Goal: Complete application form

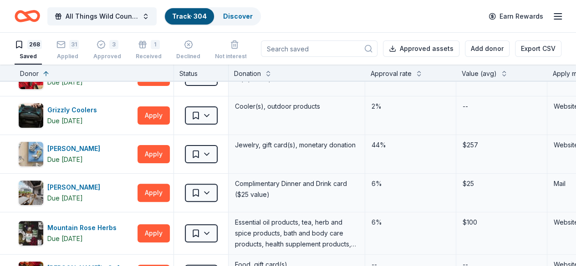
scroll to position [83, 0]
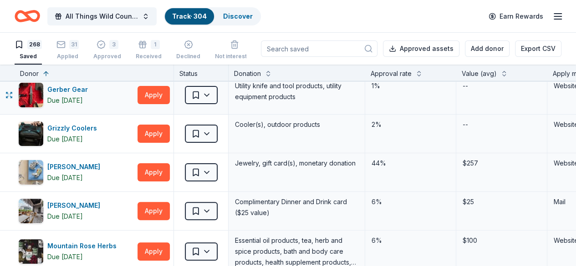
click at [341, 110] on div "Utility knife and tool products, utility equipment products" at bounding box center [297, 95] width 137 height 38
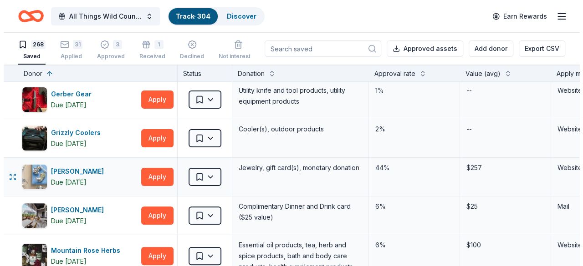
scroll to position [78, 0]
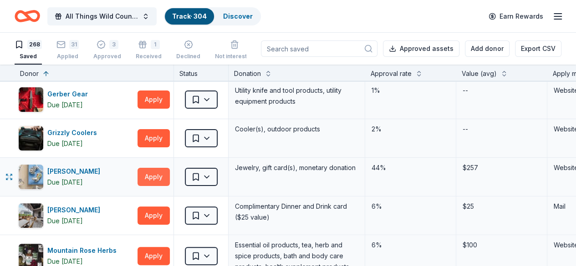
click at [149, 175] on button "Apply" at bounding box center [154, 177] width 32 height 18
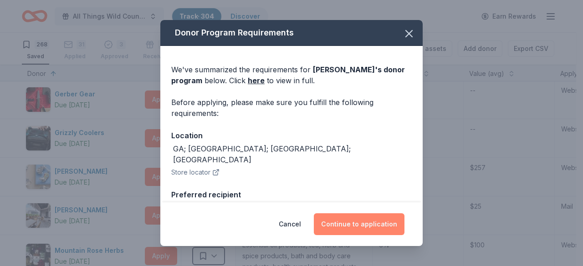
click at [352, 221] on button "Continue to application" at bounding box center [359, 225] width 91 height 22
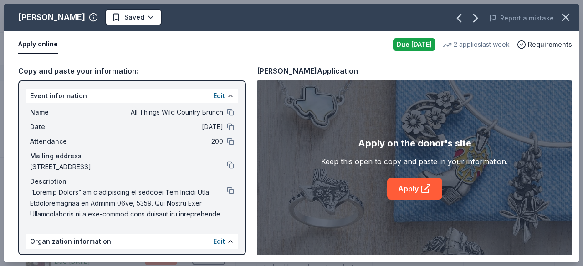
click at [259, 89] on div "Apply on the donor's site Keep this open to copy and paste in your information.…" at bounding box center [414, 168] width 315 height 175
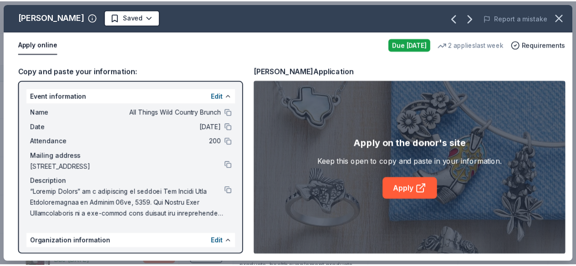
scroll to position [97, 0]
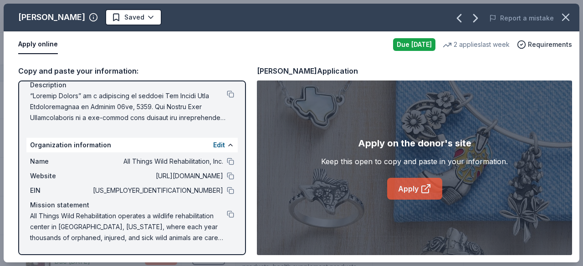
click at [411, 185] on link "Apply" at bounding box center [414, 189] width 55 height 22
drag, startPoint x: 151, startPoint y: 10, endPoint x: 429, endPoint y: 15, distance: 277.8
click at [429, 15] on div "[PERSON_NAME] Saved Report a mistake" at bounding box center [292, 18] width 576 height 28
click at [562, 13] on icon "button" at bounding box center [565, 17] width 13 height 13
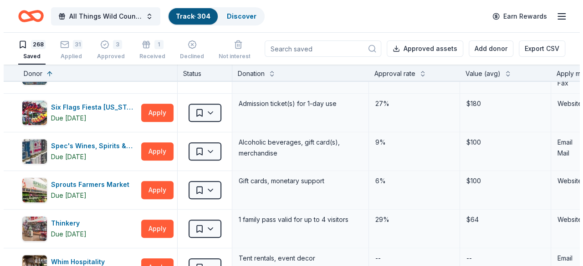
scroll to position [363, 0]
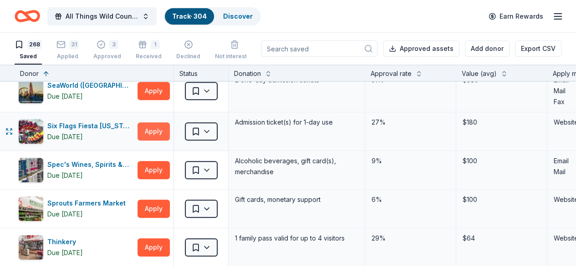
click at [158, 127] on button "Apply" at bounding box center [154, 131] width 32 height 18
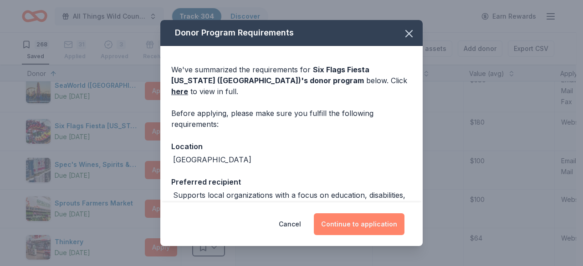
click at [353, 224] on button "Continue to application" at bounding box center [359, 225] width 91 height 22
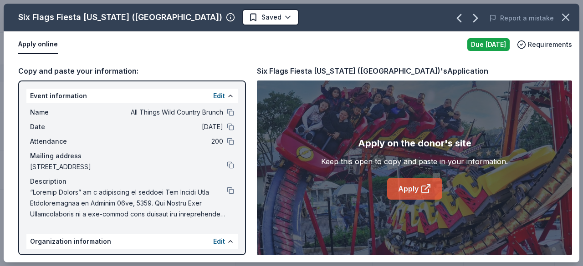
click at [415, 191] on link "Apply" at bounding box center [414, 189] width 55 height 22
